Goal: Information Seeking & Learning: Learn about a topic

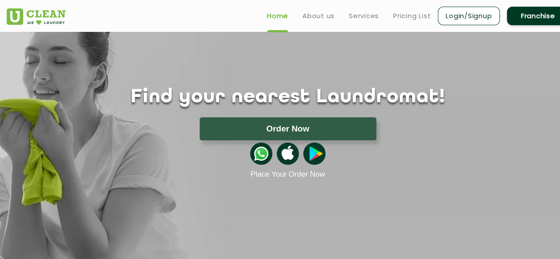
scroll to position [7, 0]
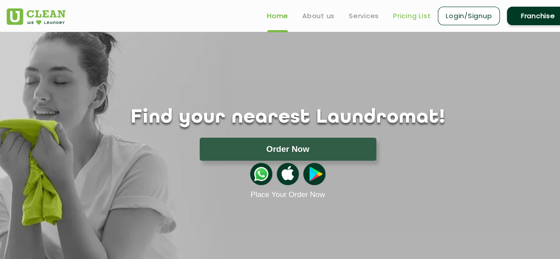
click at [402, 19] on link "Pricing List" at bounding box center [412, 16] width 38 height 11
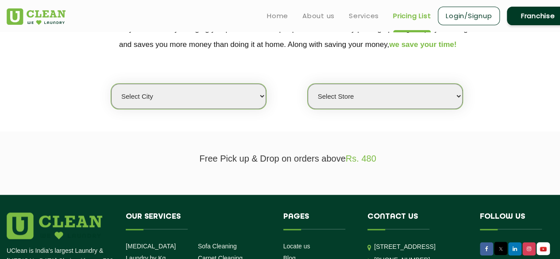
scroll to position [140, 0]
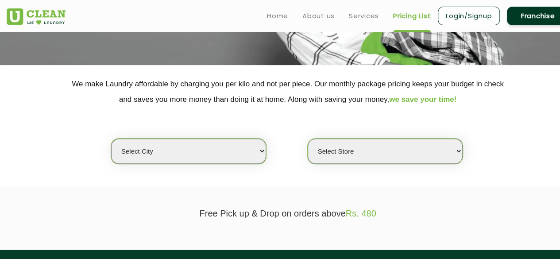
click at [237, 153] on select "Select city [GEOGRAPHIC_DATA] [GEOGRAPHIC_DATA] [GEOGRAPHIC_DATA] [GEOGRAPHIC_D…" at bounding box center [188, 151] width 155 height 25
click at [247, 153] on select "Select city [GEOGRAPHIC_DATA] [GEOGRAPHIC_DATA] [GEOGRAPHIC_DATA] [GEOGRAPHIC_D…" at bounding box center [188, 151] width 155 height 25
select select "1"
click at [111, 139] on select "Select city [GEOGRAPHIC_DATA] [GEOGRAPHIC_DATA] [GEOGRAPHIC_DATA] [GEOGRAPHIC_D…" at bounding box center [188, 151] width 155 height 25
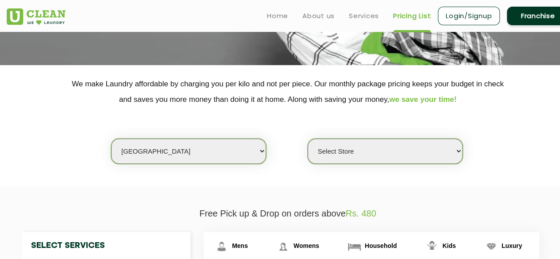
click at [358, 152] on select "Select Store [GEOGRAPHIC_DATA] [GEOGRAPHIC_DATA] 2 [GEOGRAPHIC_DATA] [PERSON_NA…" at bounding box center [385, 151] width 155 height 25
select select "11"
click at [308, 139] on select "Select Store [GEOGRAPHIC_DATA] [GEOGRAPHIC_DATA] 2 [GEOGRAPHIC_DATA] [PERSON_NA…" at bounding box center [385, 151] width 155 height 25
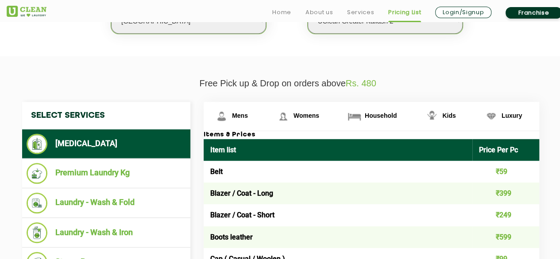
scroll to position [275, 0]
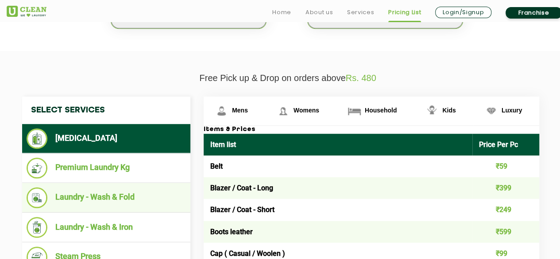
click at [82, 192] on li "Laundry - Wash & Fold" at bounding box center [106, 197] width 159 height 21
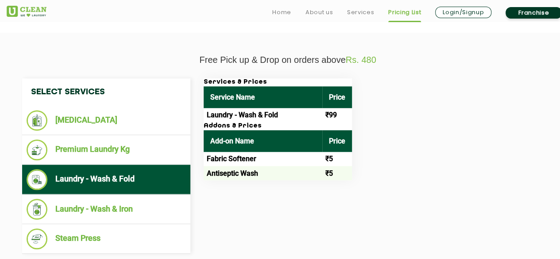
scroll to position [292, 0]
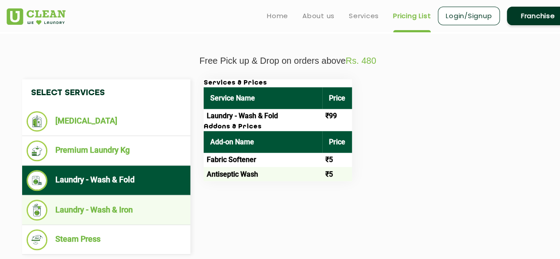
click at [103, 210] on li "Laundry - Wash & Iron" at bounding box center [106, 210] width 159 height 21
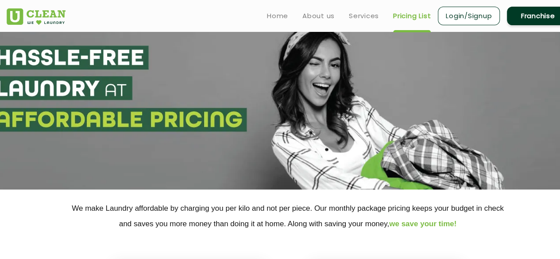
scroll to position [0, 0]
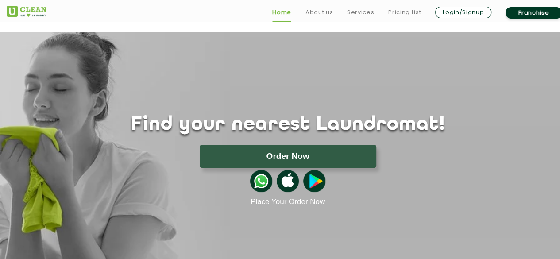
scroll to position [7, 0]
